Goal: Navigation & Orientation: Understand site structure

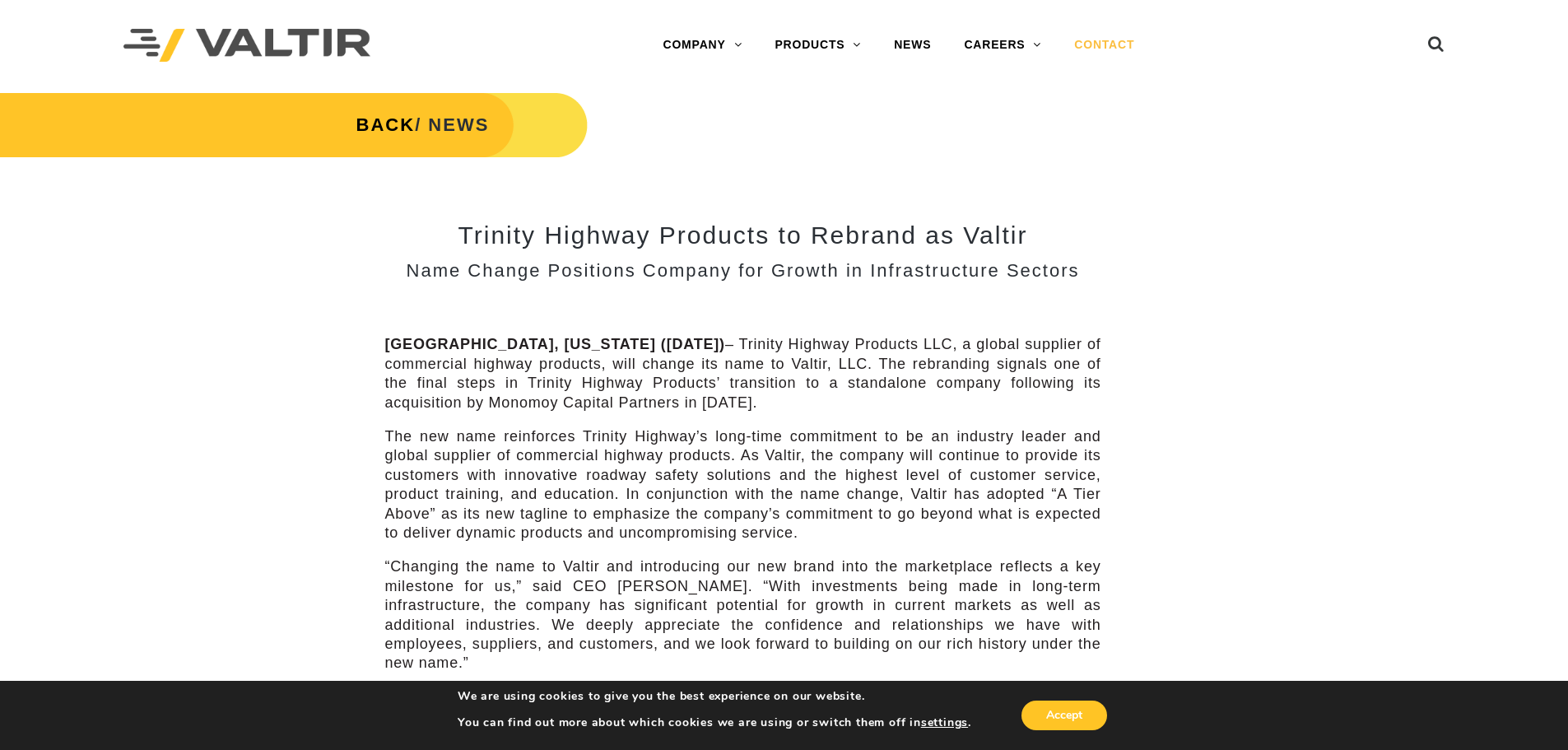
click at [1102, 42] on link "CONTACT" at bounding box center [1104, 44] width 93 height 33
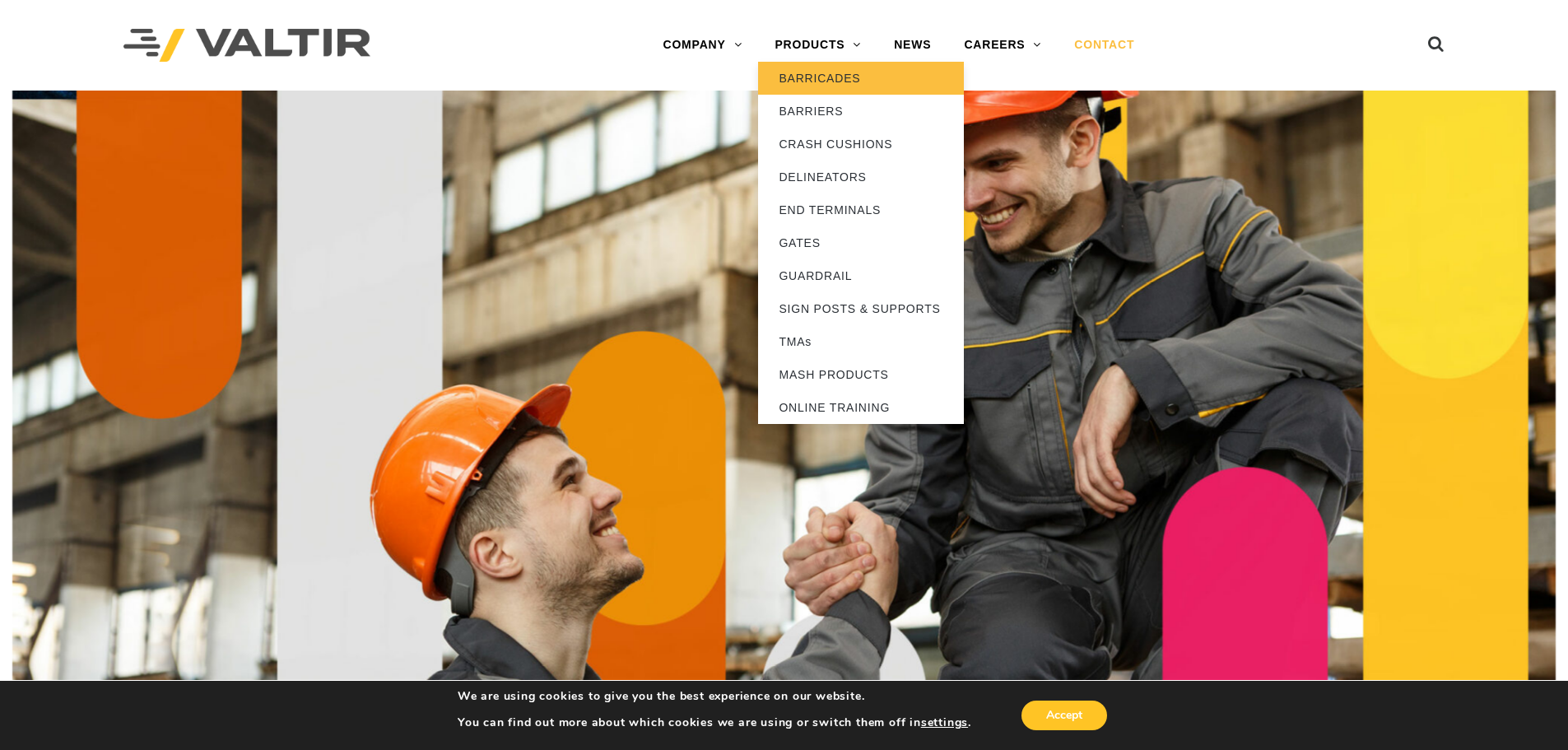
click at [837, 83] on link "BARRICADES" at bounding box center [860, 78] width 206 height 33
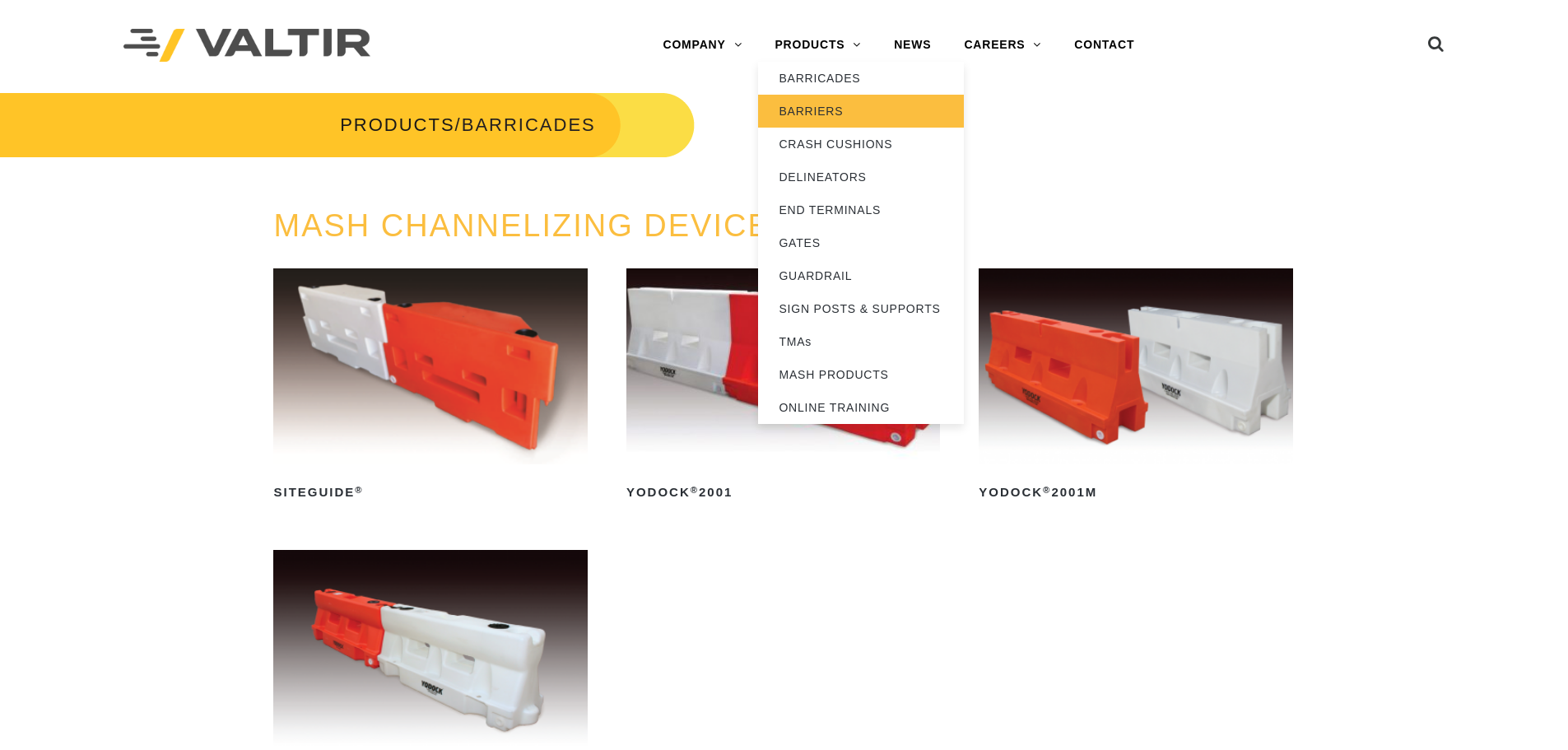
click at [834, 112] on link "BARRIERS" at bounding box center [860, 111] width 206 height 33
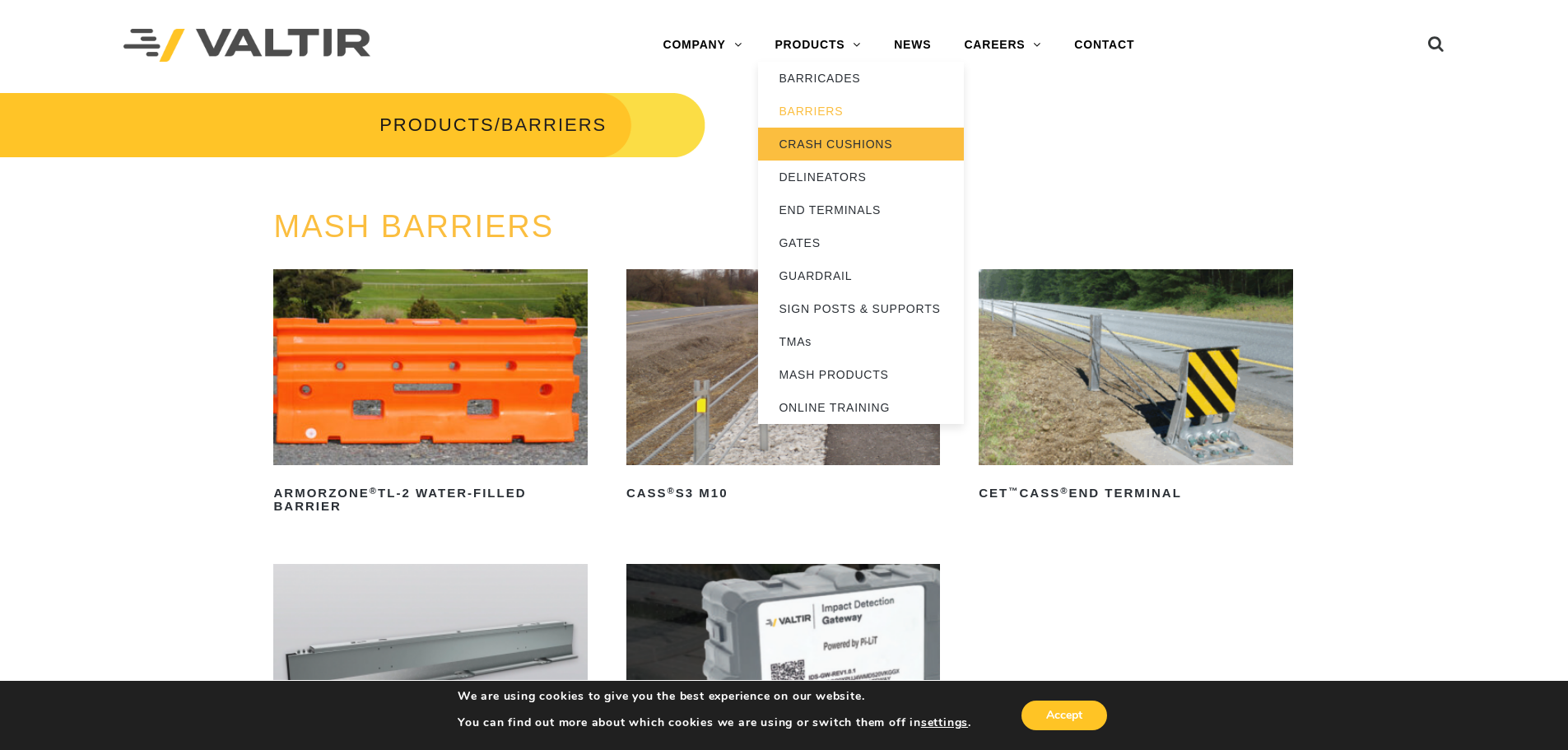
click at [855, 147] on link "CRASH CUSHIONS" at bounding box center [860, 143] width 206 height 33
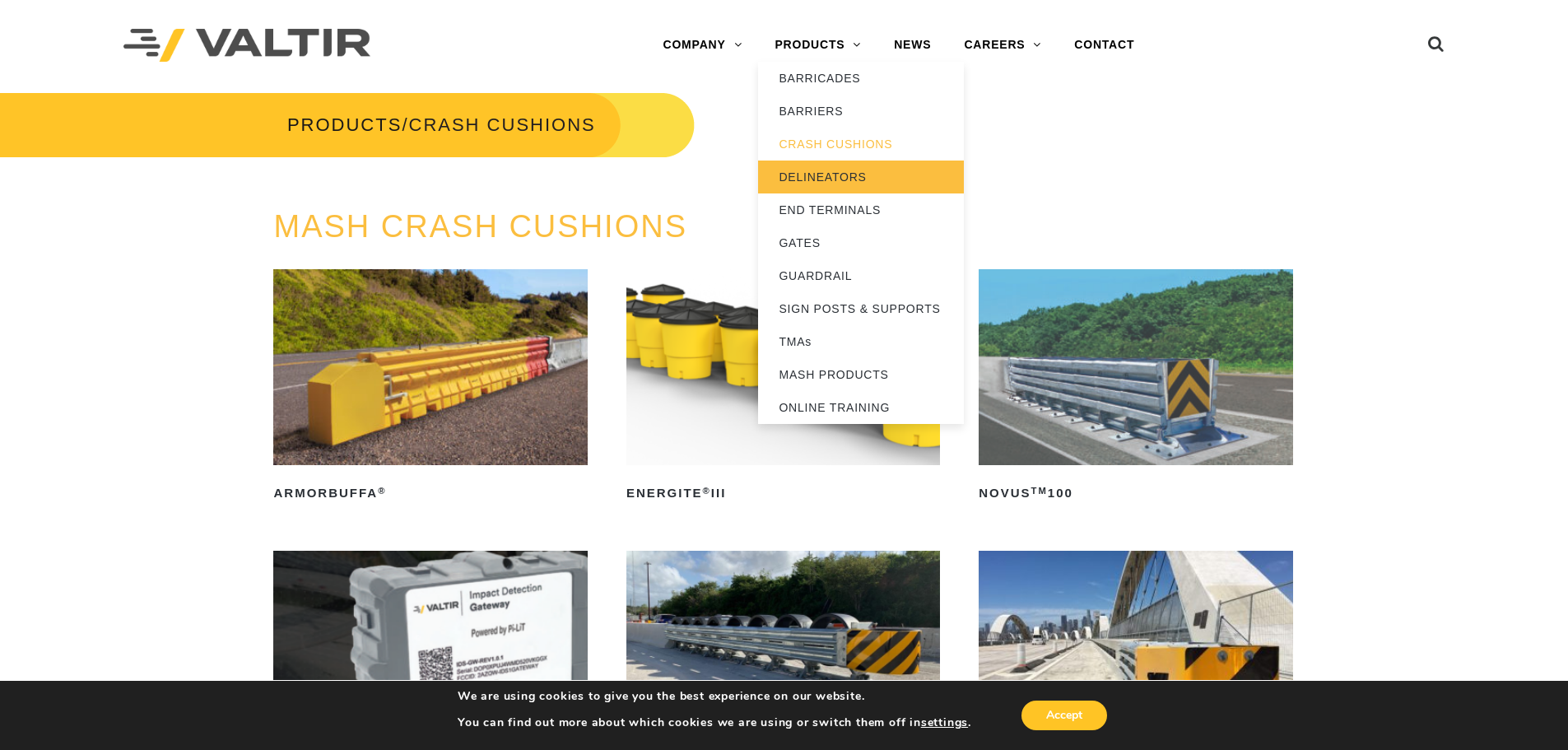
click at [833, 176] on link "DELINEATORS" at bounding box center [860, 177] width 206 height 33
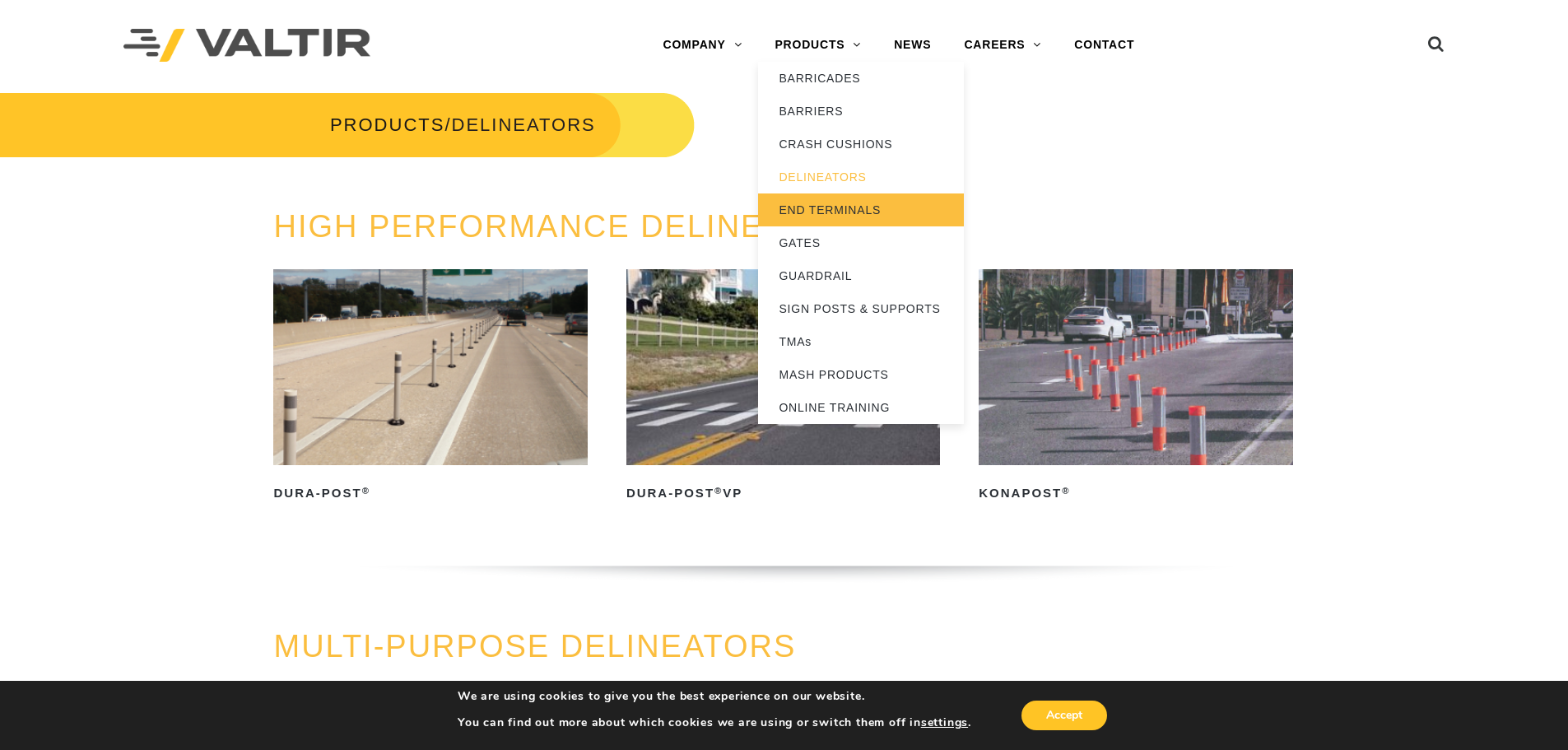
click at [847, 203] on link "END TERMINALS" at bounding box center [860, 209] width 206 height 33
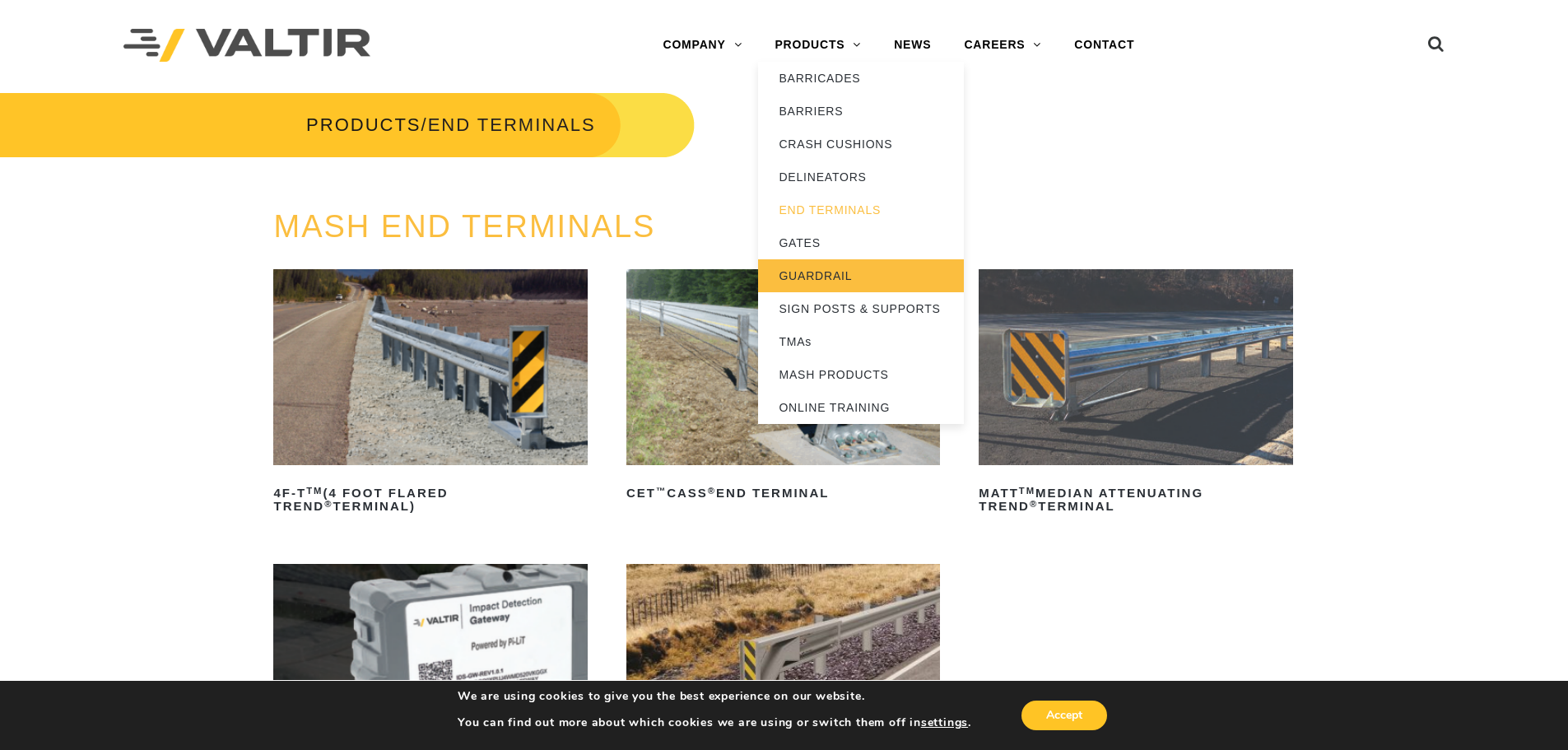
click at [851, 271] on link "GUARDRAIL" at bounding box center [860, 275] width 206 height 33
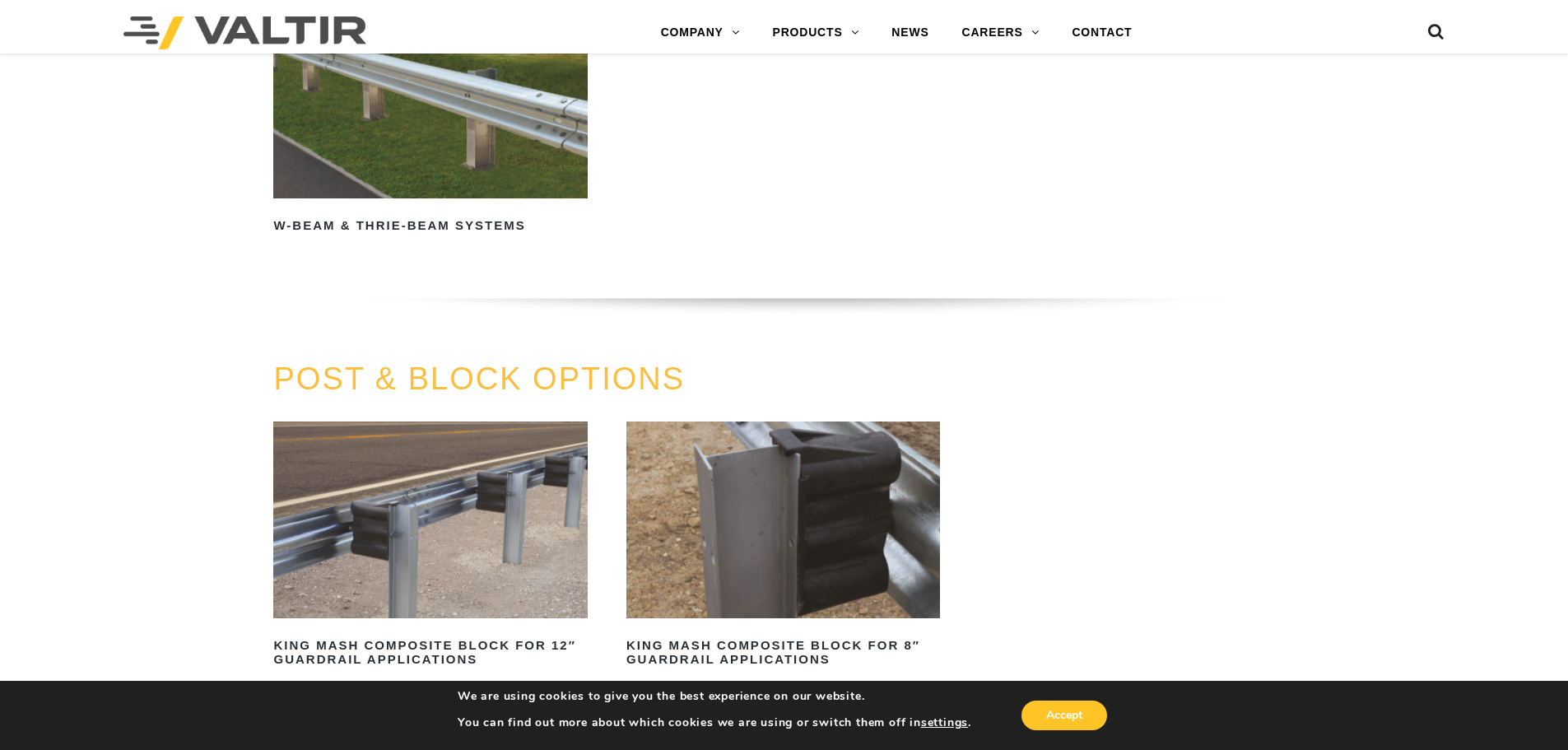
scroll to position [1756, 0]
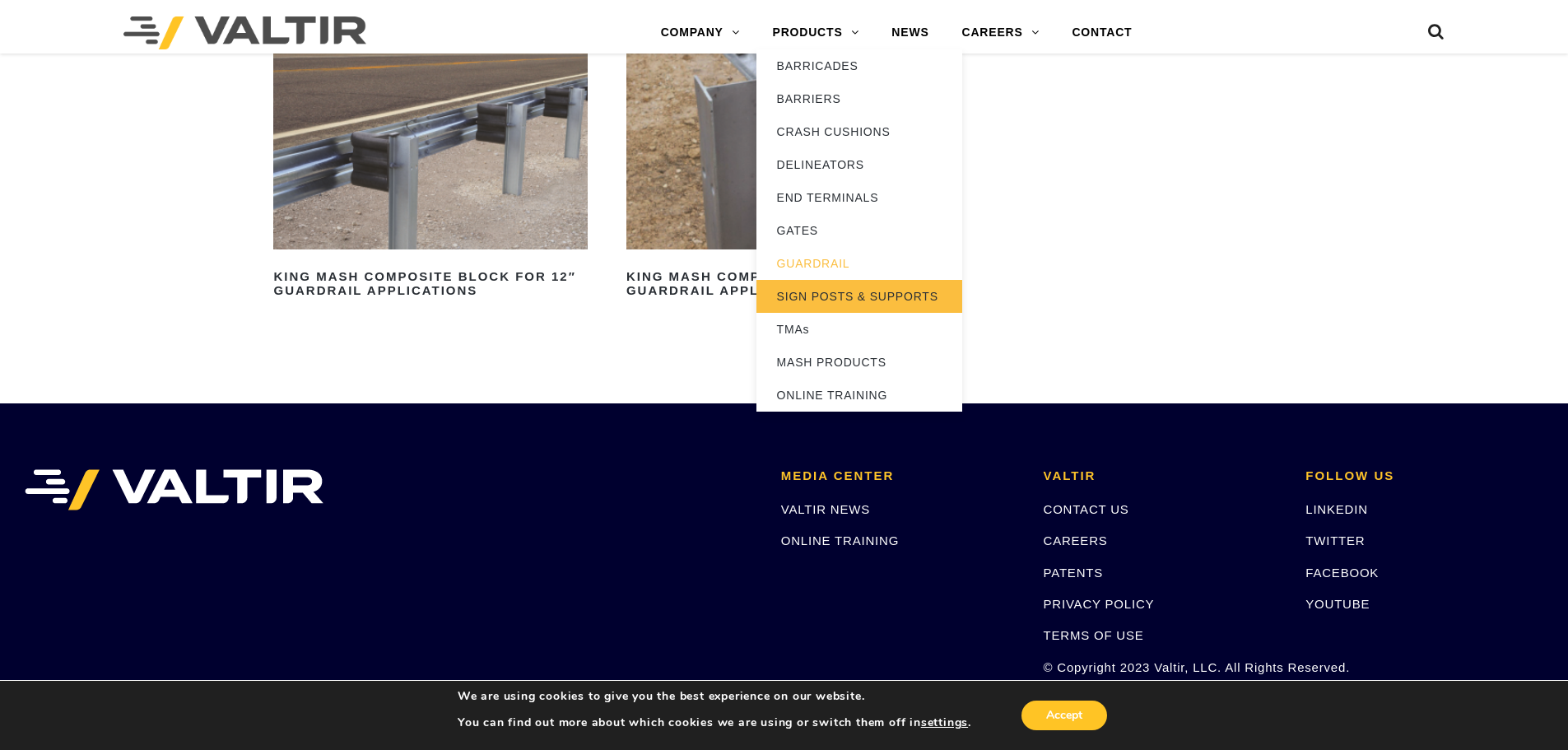
click at [859, 298] on link "SIGN POSTS & SUPPORTS" at bounding box center [859, 296] width 206 height 33
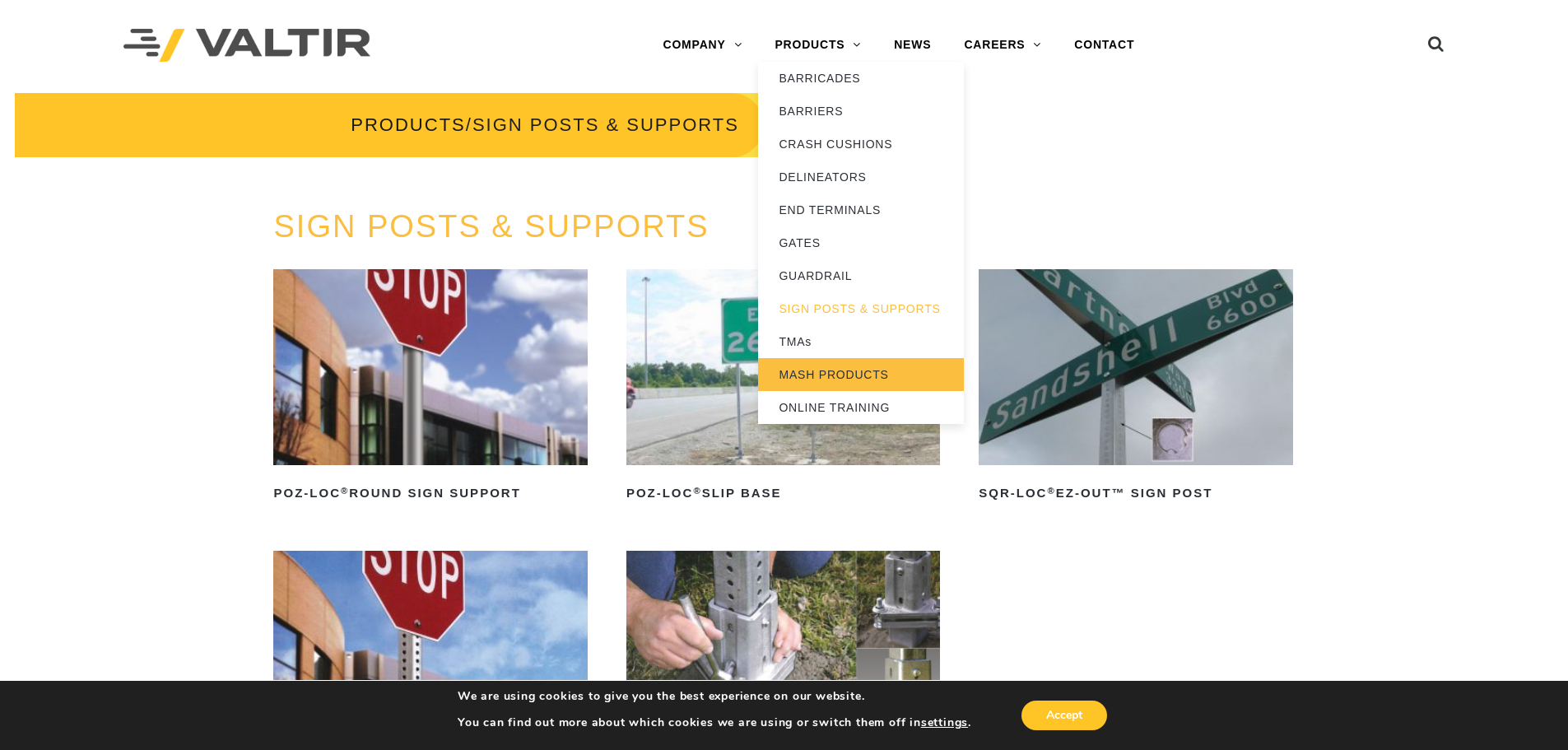
click at [878, 379] on link "MASH PRODUCTS" at bounding box center [860, 374] width 206 height 33
